Goal: Information Seeking & Learning: Learn about a topic

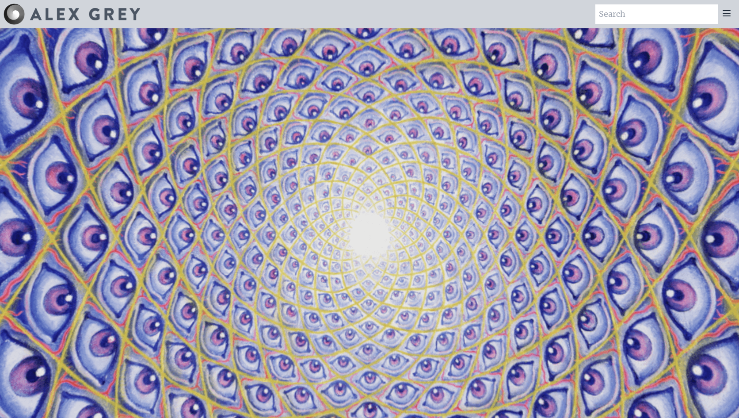
click at [727, 13] on icon at bounding box center [726, 13] width 7 height 5
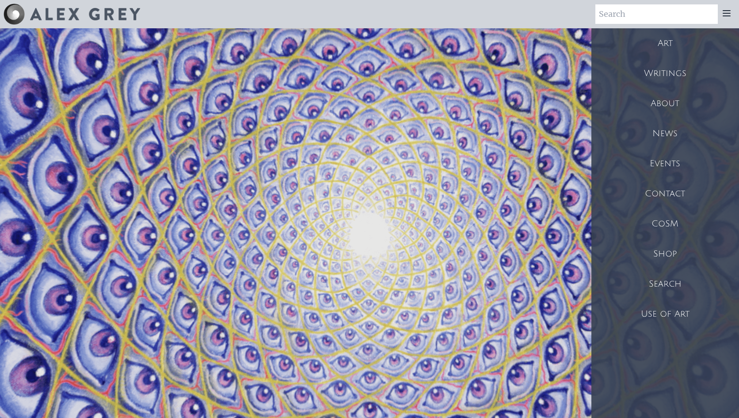
click at [57, 17] on img at bounding box center [85, 14] width 110 height 12
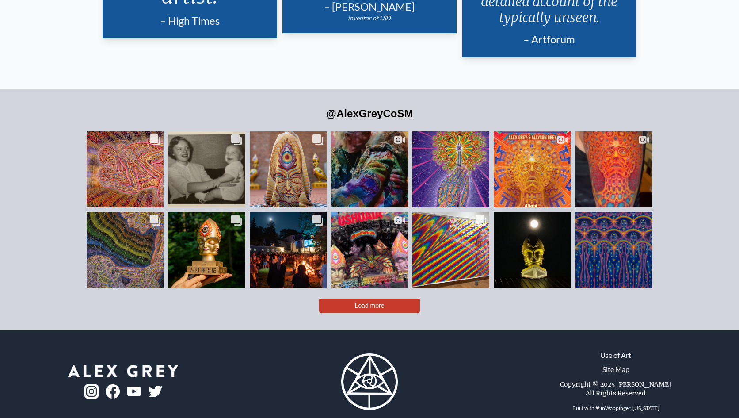
scroll to position [2126, 0]
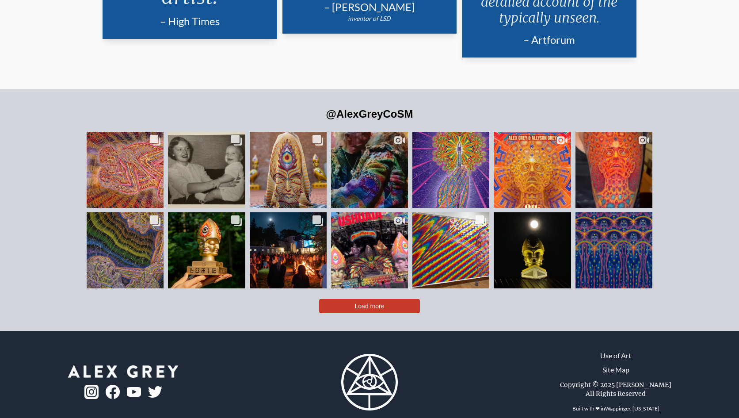
click at [612, 364] on link "Site Map" at bounding box center [615, 369] width 27 height 11
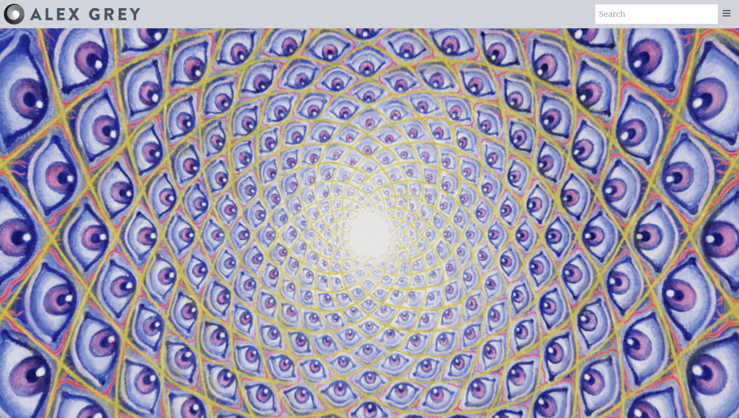
scroll to position [0, 0]
click at [723, 14] on icon at bounding box center [726, 13] width 11 height 11
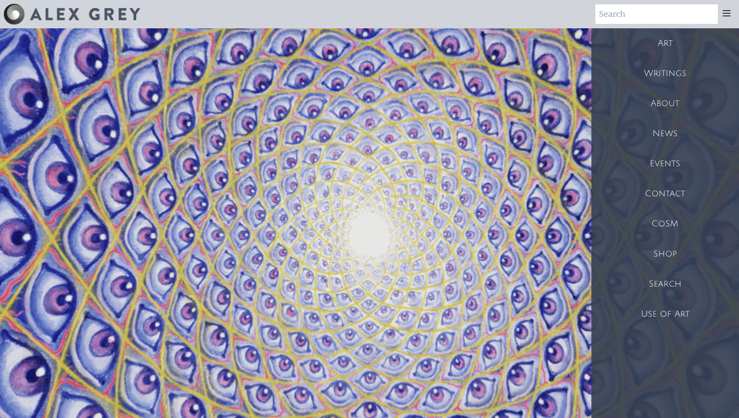
click at [671, 40] on div "Art" at bounding box center [665, 43] width 148 height 30
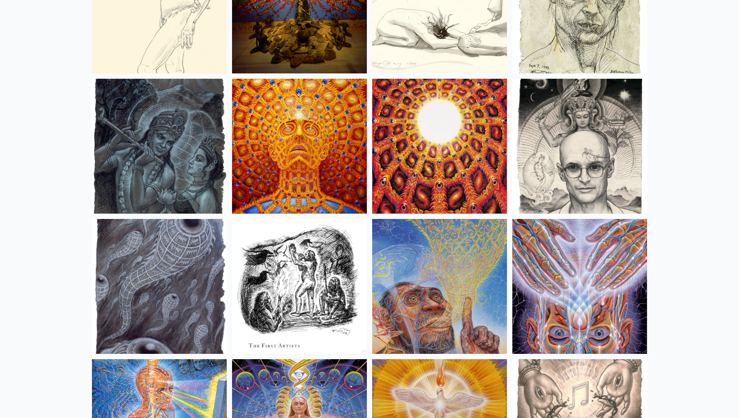
scroll to position [6185, 0]
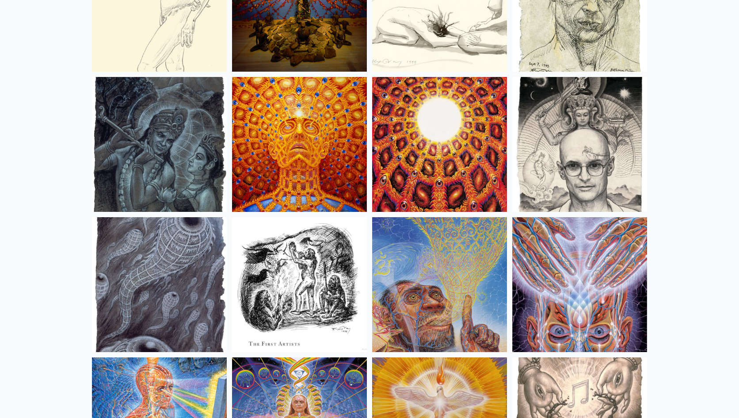
click at [293, 141] on img at bounding box center [299, 144] width 135 height 135
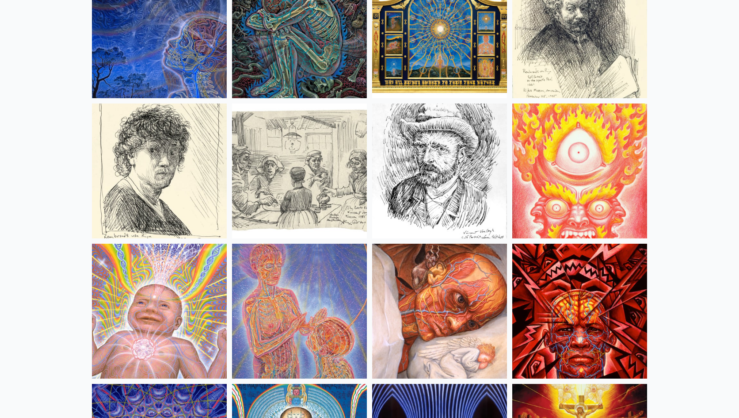
scroll to position [7421, 0]
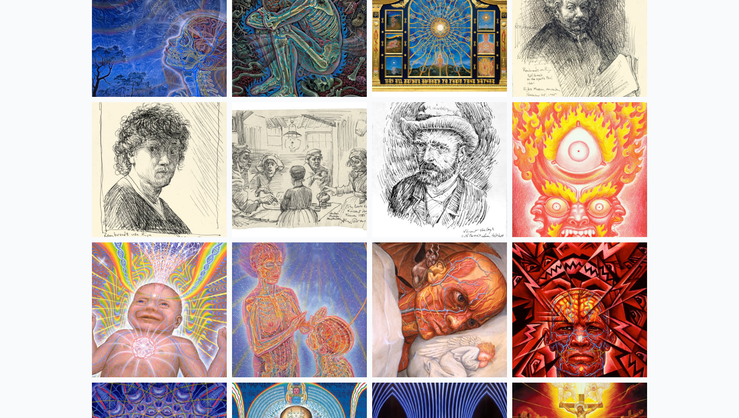
click at [425, 135] on img at bounding box center [439, 169] width 135 height 135
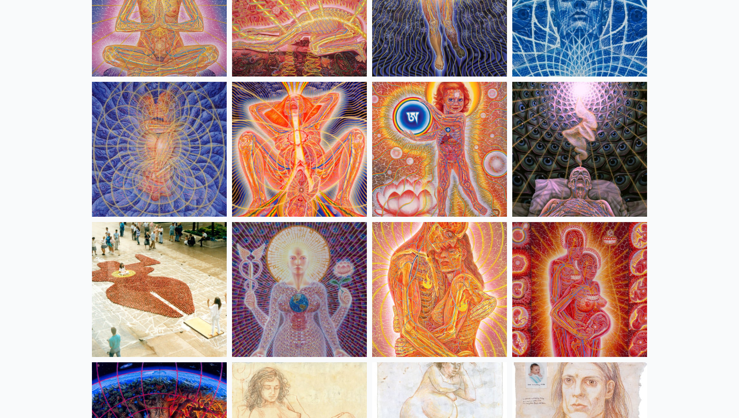
scroll to position [8282, 0]
click at [148, 153] on img at bounding box center [159, 148] width 135 height 135
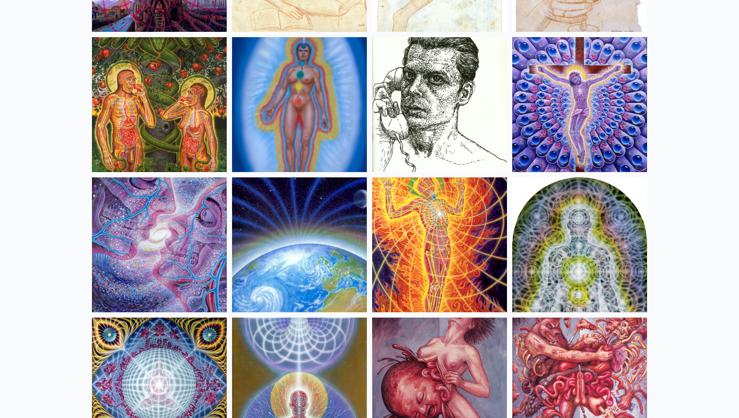
scroll to position [8746, 0]
click at [553, 231] on img at bounding box center [579, 245] width 135 height 135
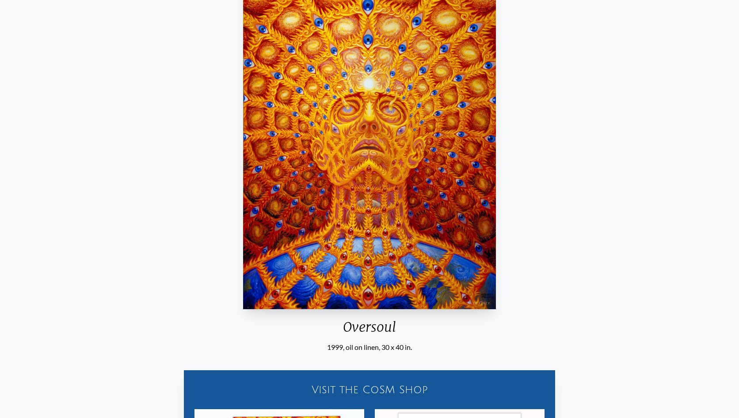
scroll to position [108, 0]
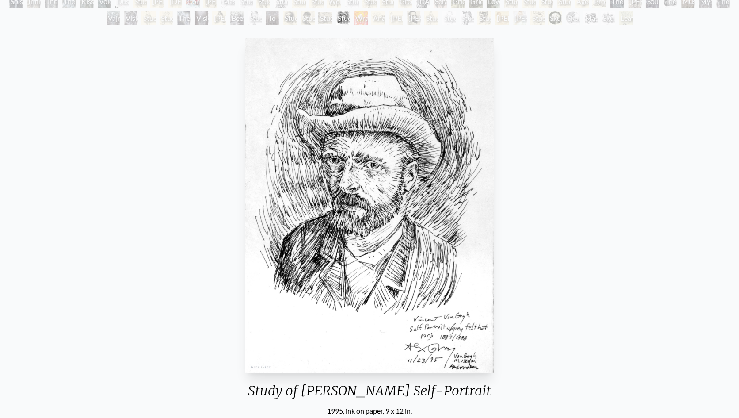
scroll to position [64, 0]
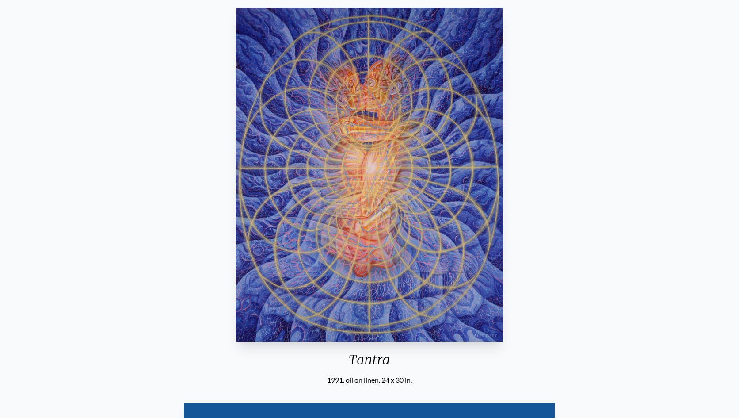
scroll to position [76, 0]
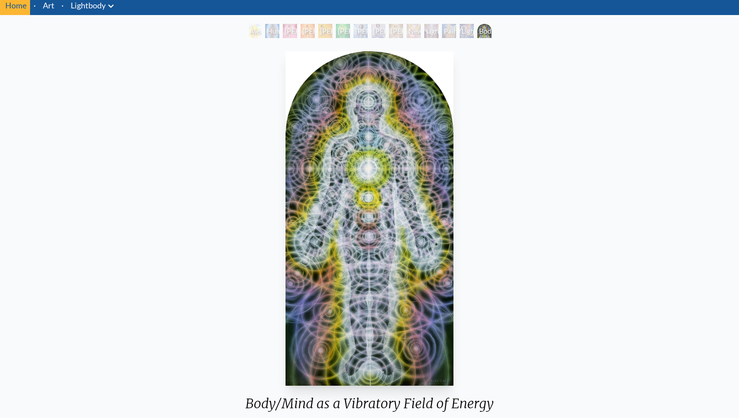
scroll to position [56, 0]
